Goal: Information Seeking & Learning: Learn about a topic

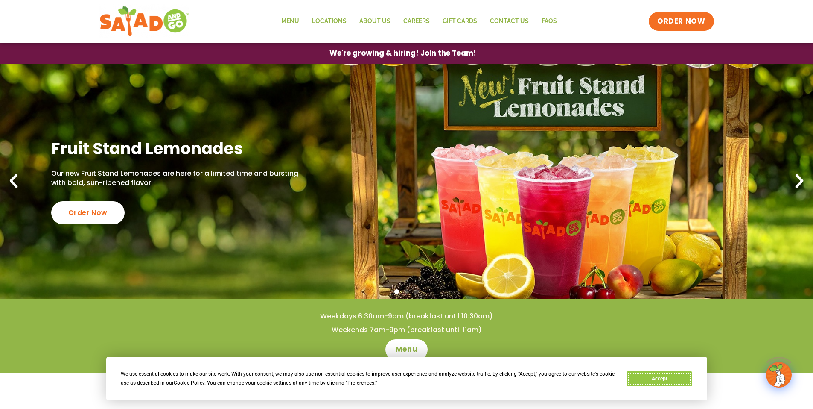
click at [670, 373] on button "Accept" at bounding box center [660, 378] width 66 height 15
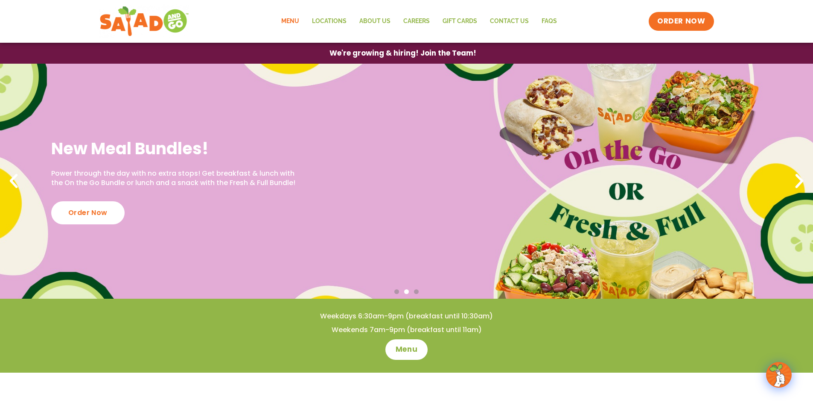
click at [292, 18] on link "Menu" at bounding box center [290, 22] width 31 height 20
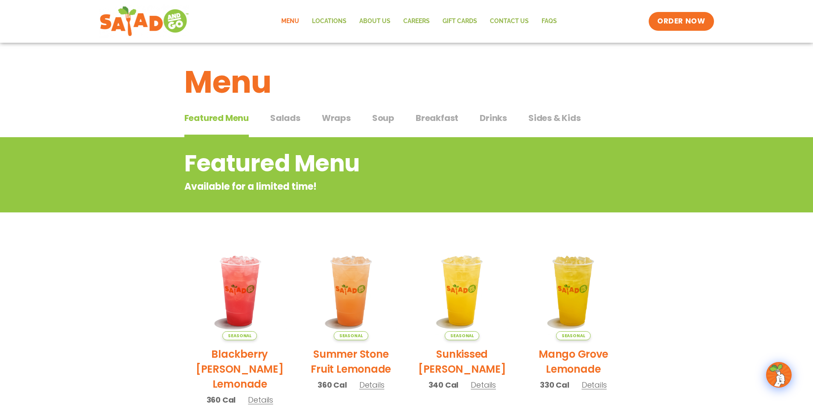
click at [287, 121] on span "Salads" at bounding box center [285, 117] width 30 height 13
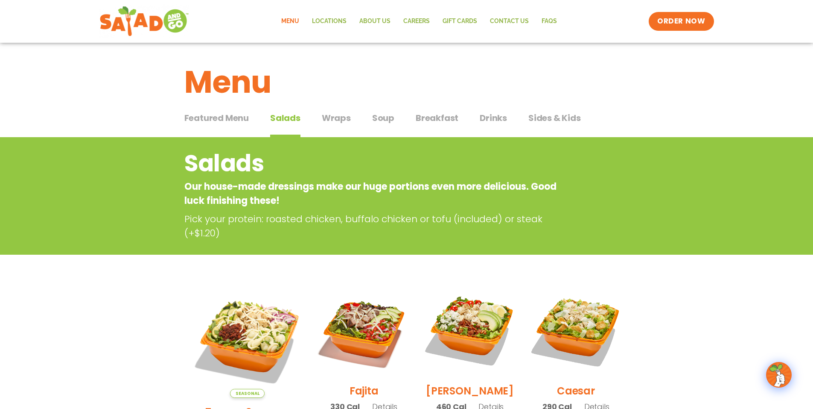
click at [333, 117] on span "Wraps" at bounding box center [336, 117] width 29 height 13
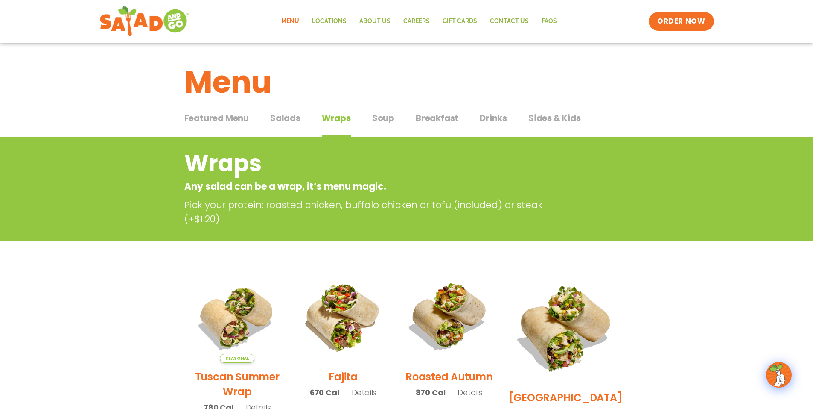
click at [377, 118] on span "Soup" at bounding box center [383, 117] width 22 height 13
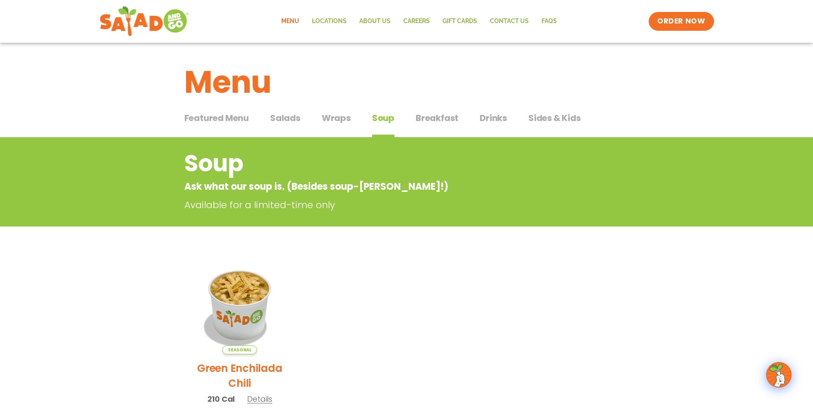
click at [428, 120] on span "Breakfast" at bounding box center [437, 117] width 43 height 13
